Goal: Task Accomplishment & Management: Manage account settings

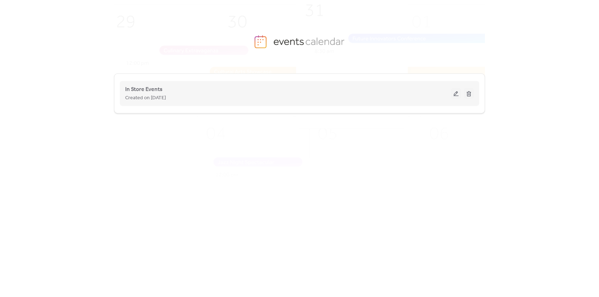
click at [268, 101] on div "Created on [DATE]" at bounding box center [288, 97] width 326 height 9
click at [455, 97] on button at bounding box center [456, 93] width 10 height 11
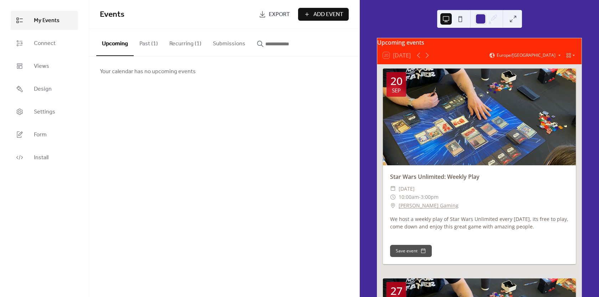
click at [148, 45] on button "Past (1)" at bounding box center [149, 42] width 30 height 26
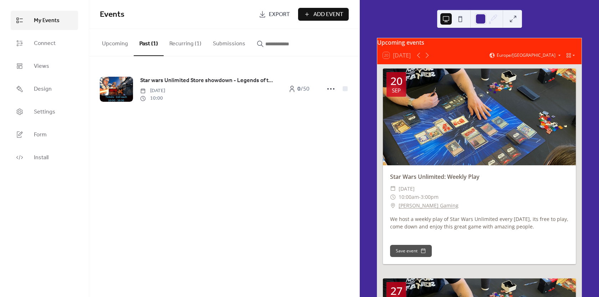
click at [186, 46] on button "Recurring (1)" at bounding box center [185, 42] width 43 height 26
